Goal: Contribute content: Contribute content

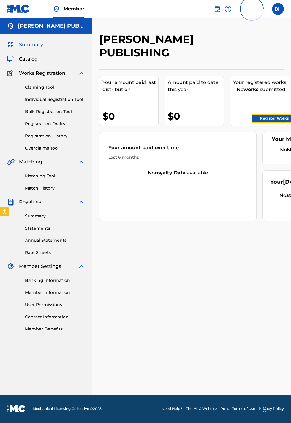
click at [278, 119] on link "Register Works" at bounding box center [274, 118] width 46 height 9
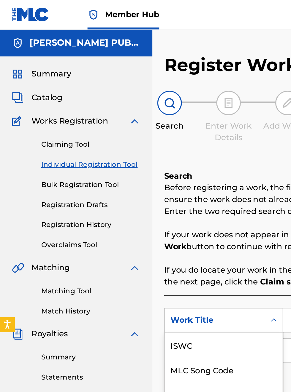
scroll to position [15, 0]
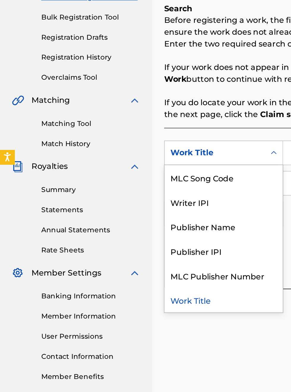
click at [128, 254] on div "Publisher IPI" at bounding box center [134, 253] width 71 height 15
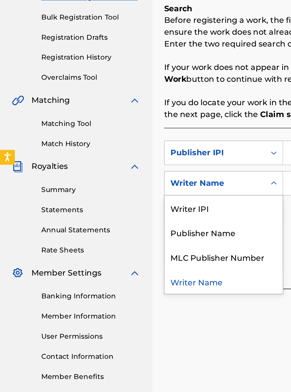
click at [133, 243] on div "Publisher Name" at bounding box center [134, 241] width 71 height 15
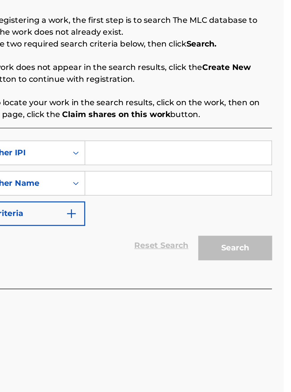
click at [192, 195] on input "Search Form" at bounding box center [227, 194] width 112 height 14
type input "00340604990"
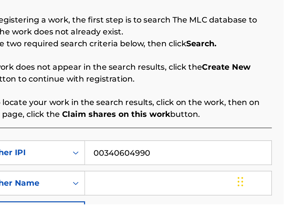
click at [188, 198] on input "Search Form" at bounding box center [227, 197] width 112 height 14
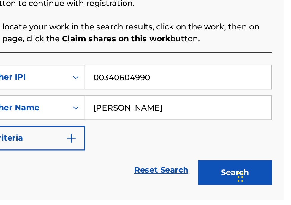
scroll to position [92, 0]
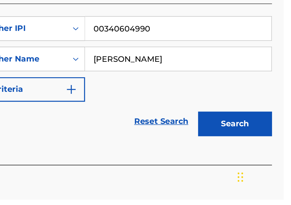
type input "[PERSON_NAME]"
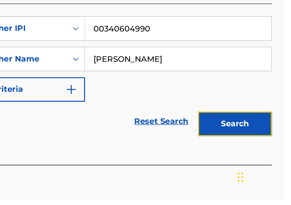
click at [270, 161] on button "Search" at bounding box center [261, 159] width 44 height 15
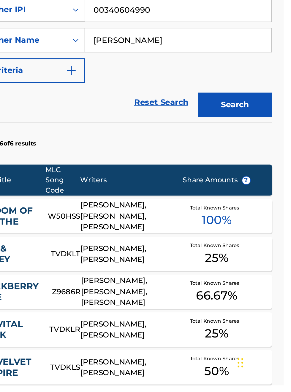
scroll to position [30, 0]
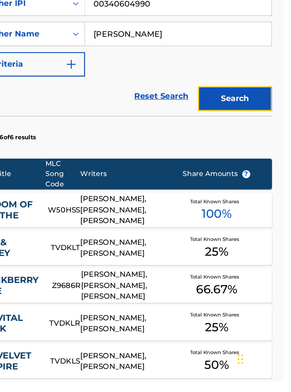
click at [267, 222] on button "Search" at bounding box center [261, 221] width 44 height 15
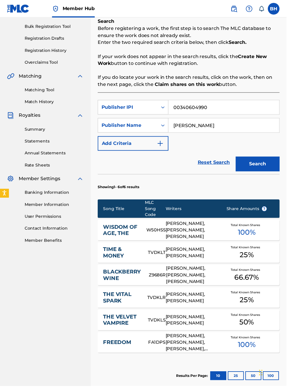
scroll to position [0, 0]
